Goal: Information Seeking & Learning: Learn about a topic

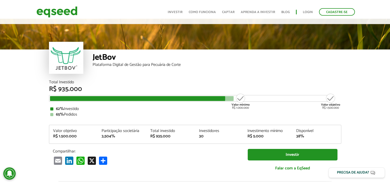
scroll to position [0, 0]
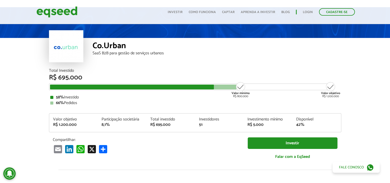
scroll to position [39, 0]
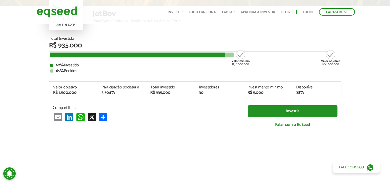
scroll to position [28, 0]
